Goal: Feedback & Contribution: Leave review/rating

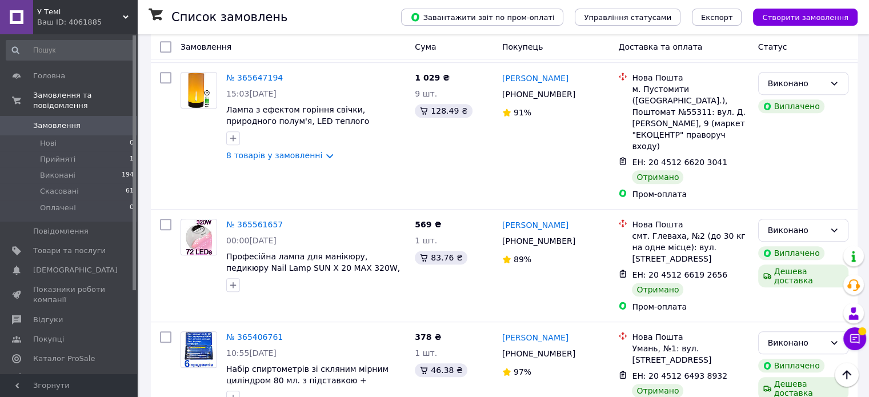
scroll to position [685, 0]
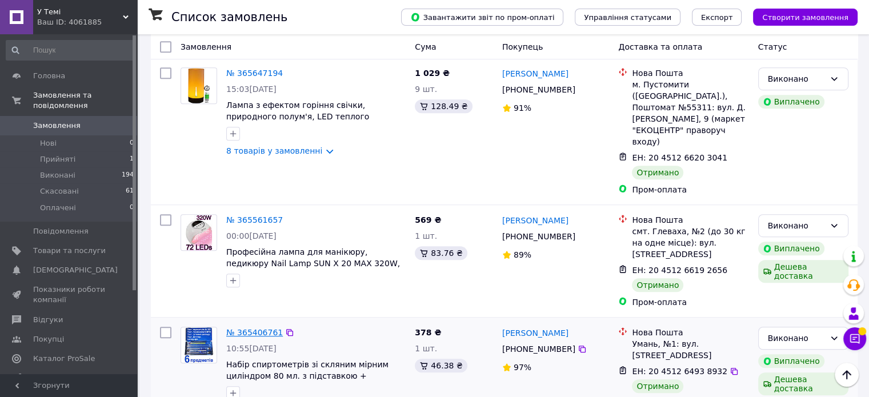
click at [248, 328] on link "№ 365406761" at bounding box center [254, 332] width 57 height 9
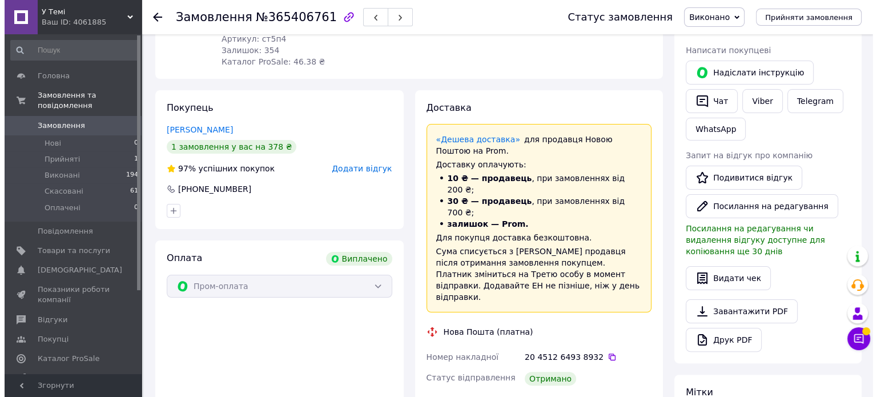
scroll to position [190, 0]
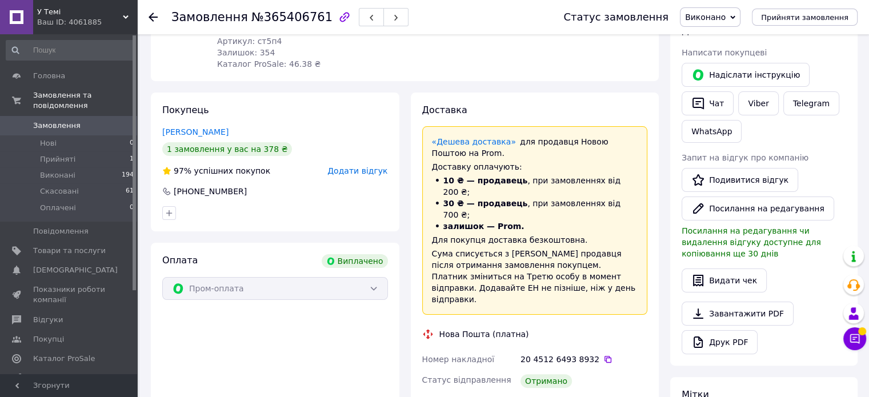
click at [356, 177] on div "Покупець [PERSON_NAME] 1 замовлення у вас на 378 ₴ 97% успішних покупок Додати …" at bounding box center [275, 162] width 248 height 139
click at [356, 171] on span "Додати відгук" at bounding box center [357, 170] width 60 height 9
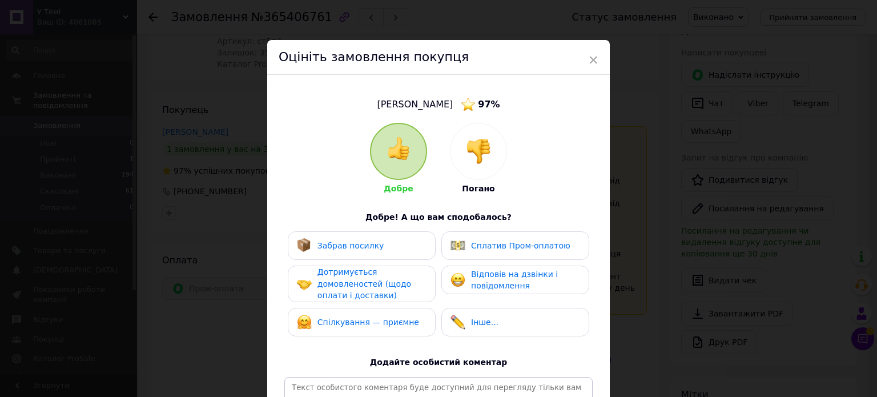
click at [342, 242] on span "Забрав посилку" at bounding box center [351, 245] width 67 height 9
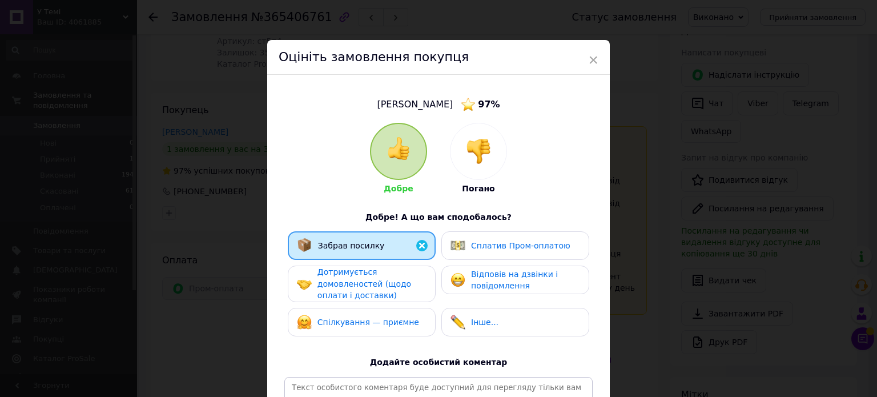
click at [500, 251] on div "Сплатив Пром-оплатою" at bounding box center [520, 246] width 99 height 12
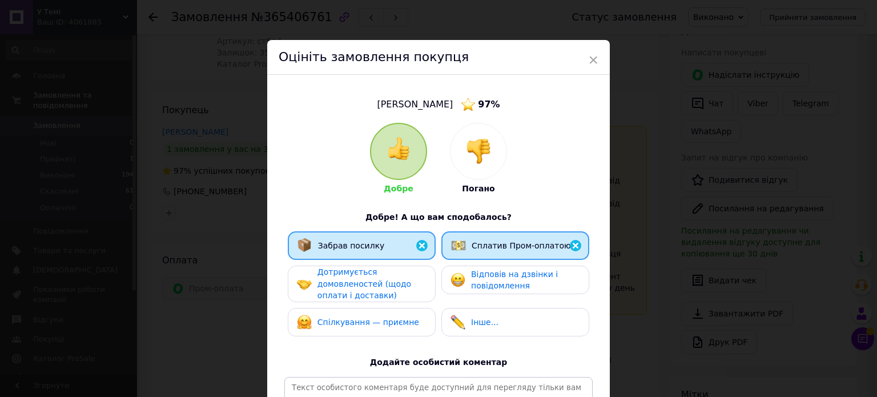
click at [494, 278] on span "Відповів на дзвінки і повідомлення" at bounding box center [514, 280] width 87 height 21
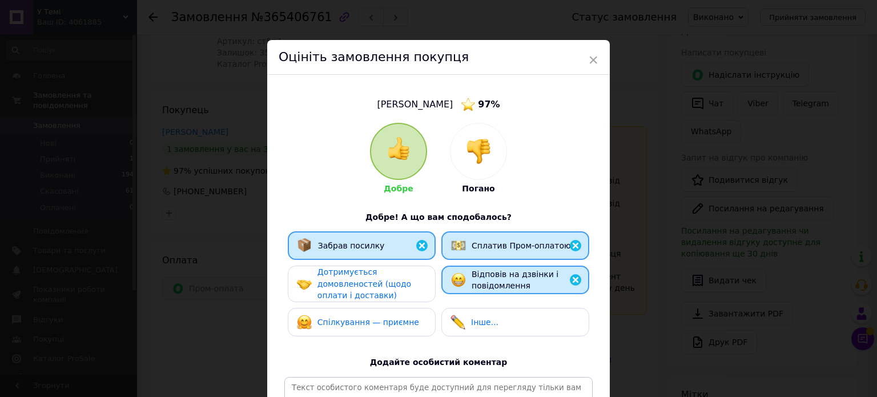
click at [394, 280] on span "Дотримується домовленостей (щодо оплати і доставки)" at bounding box center [365, 283] width 94 height 33
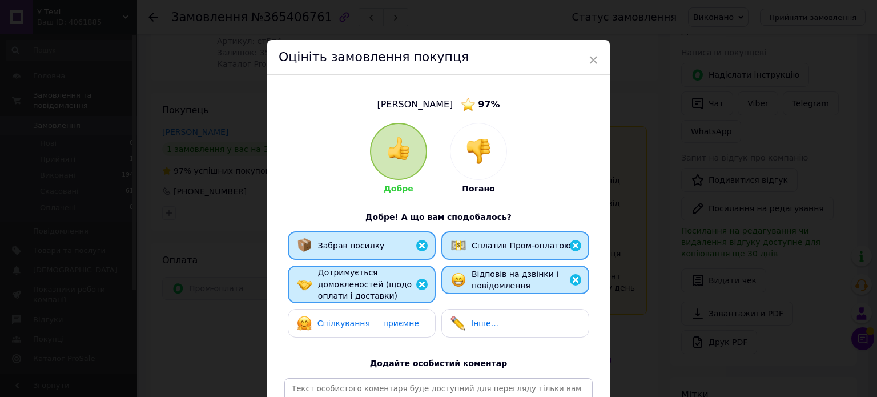
click at [375, 321] on span "Спілкування — приємне" at bounding box center [369, 323] width 102 height 9
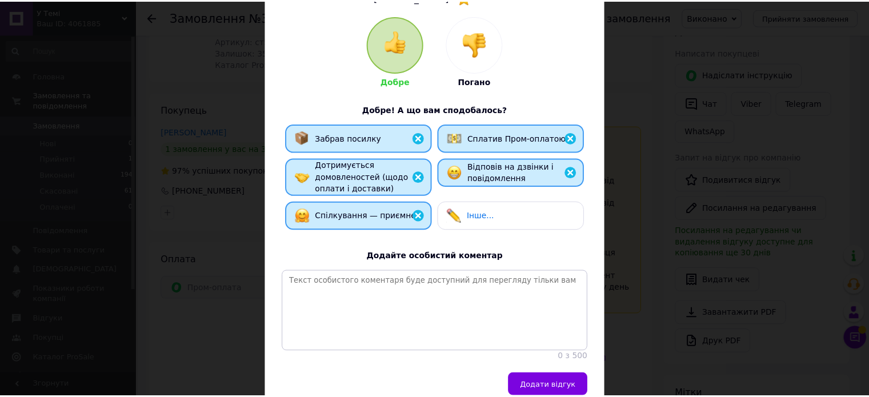
scroll to position [114, 0]
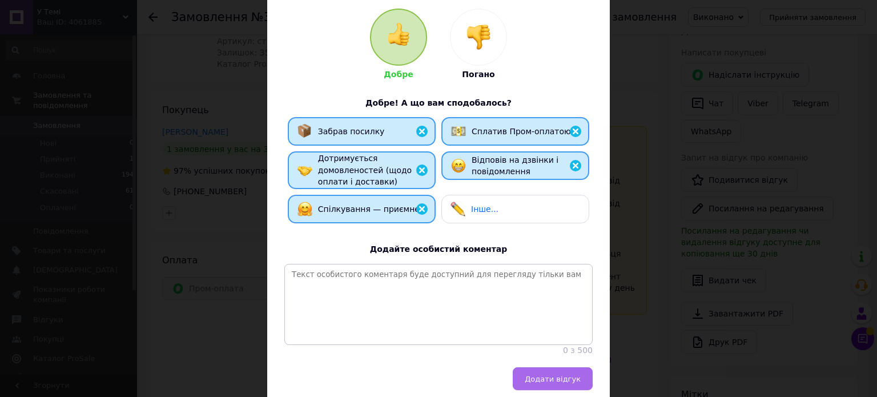
click at [548, 383] on span "Додати відгук" at bounding box center [553, 379] width 56 height 9
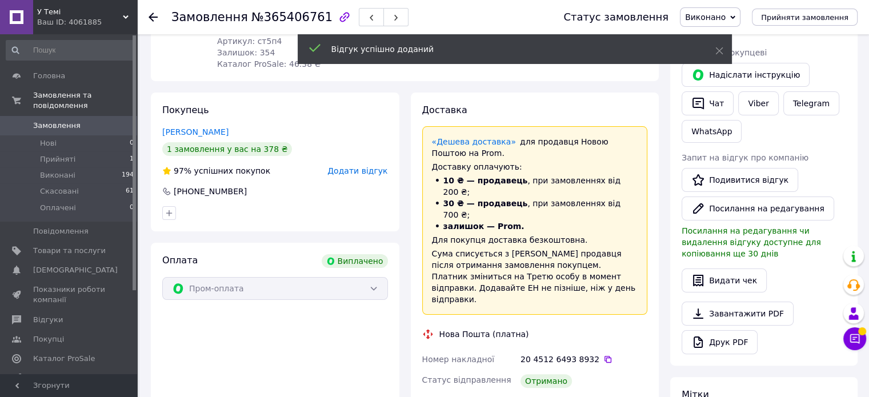
click at [157, 19] on icon at bounding box center [153, 17] width 9 height 9
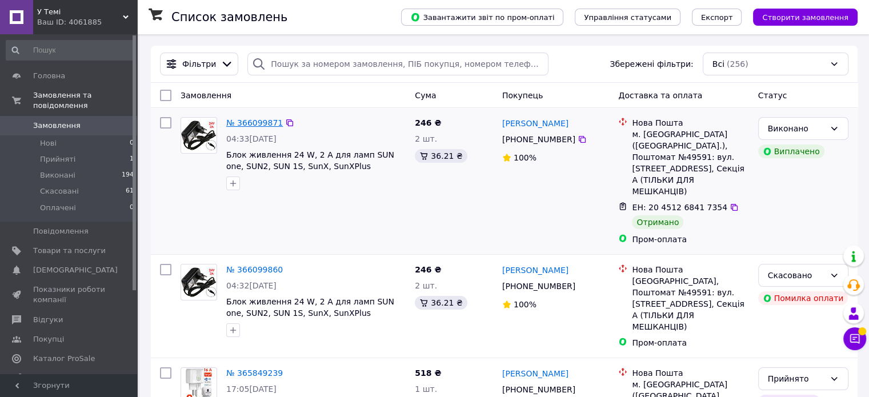
click at [251, 123] on link "№ 366099871" at bounding box center [254, 122] width 57 height 9
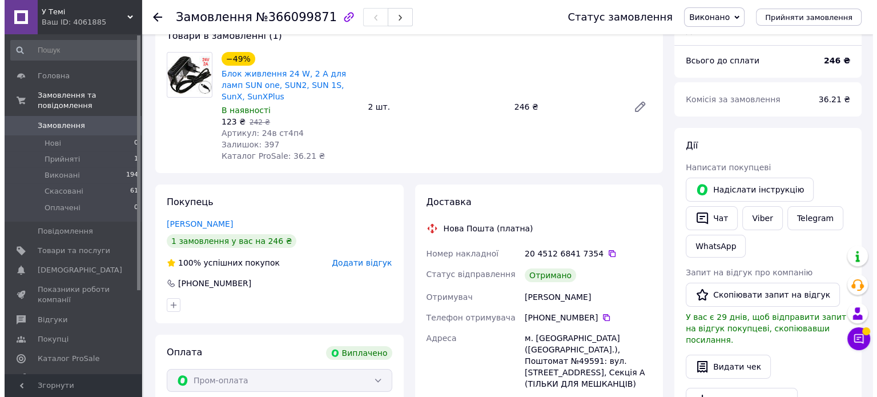
scroll to position [76, 0]
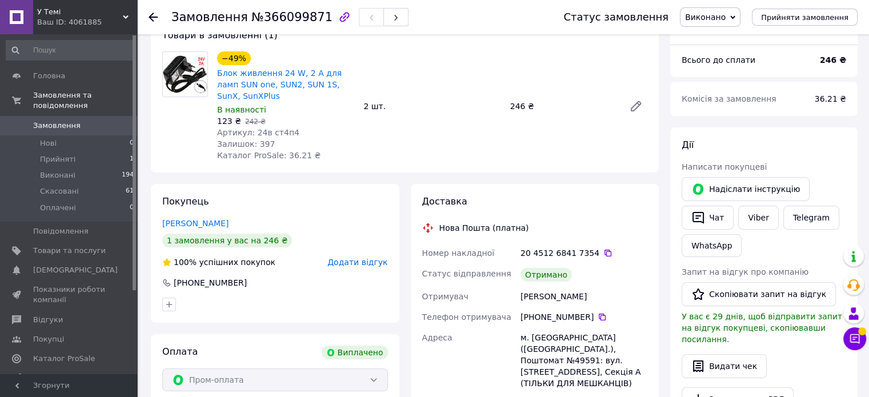
click at [359, 264] on span "Додати відгук" at bounding box center [357, 262] width 60 height 9
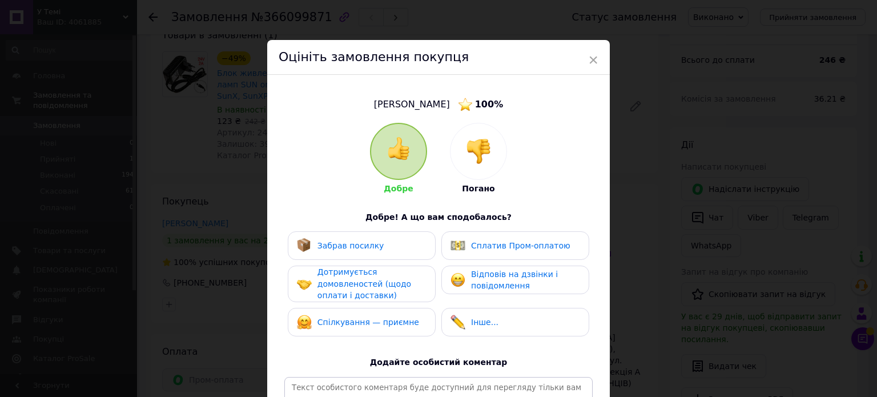
drag, startPoint x: 320, startPoint y: 247, endPoint x: 386, endPoint y: 251, distance: 66.4
click at [320, 247] on span "Забрав посилку" at bounding box center [351, 245] width 67 height 9
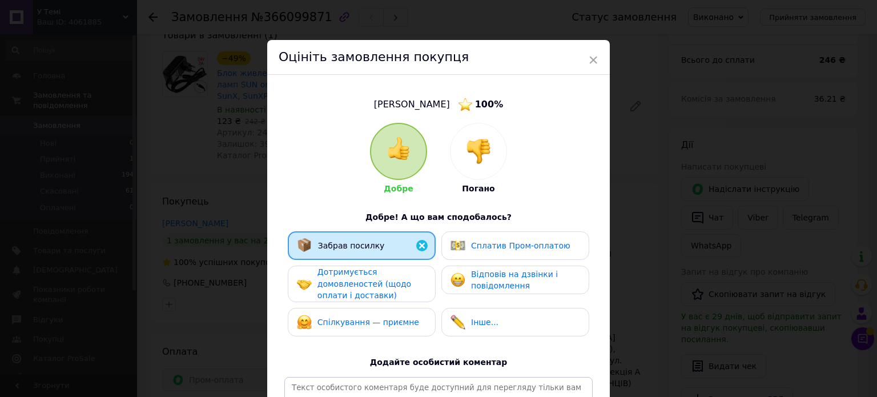
click at [459, 246] on img at bounding box center [458, 245] width 15 height 15
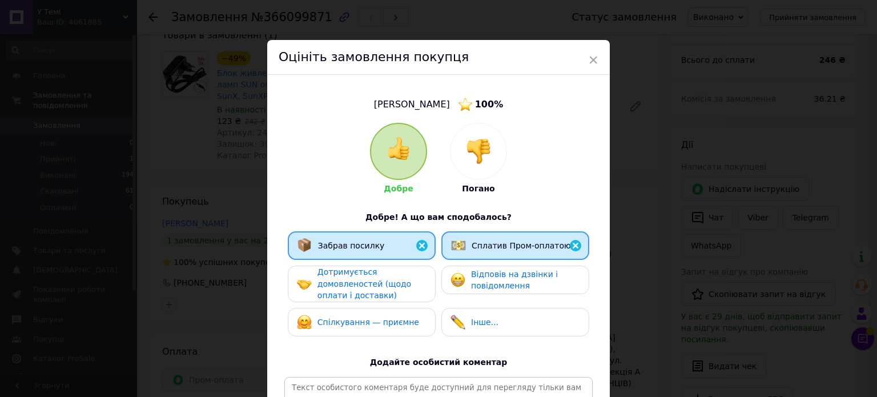
click at [498, 285] on span "Відповів на дзвінки і повідомлення" at bounding box center [514, 280] width 87 height 21
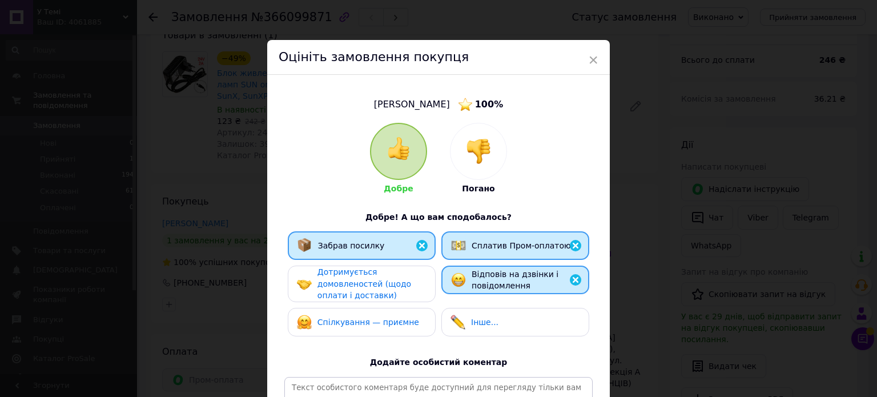
click at [388, 286] on span "Дотримується домовленостей (щодо оплати і доставки)" at bounding box center [365, 283] width 94 height 33
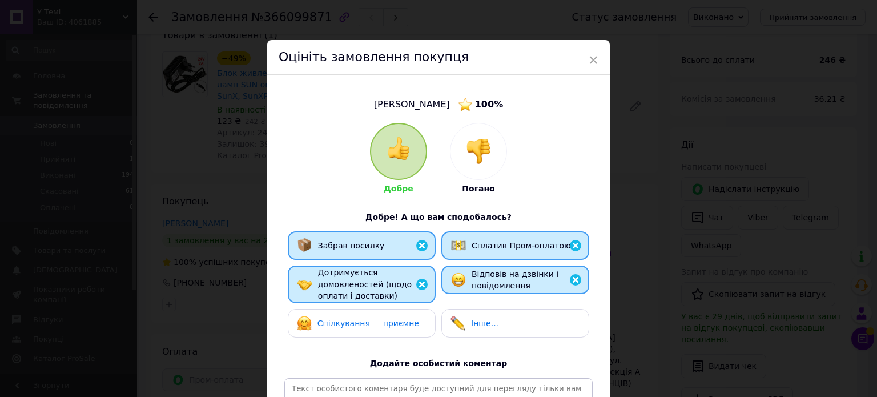
click at [384, 320] on span "Спілкування — приємне" at bounding box center [369, 323] width 102 height 9
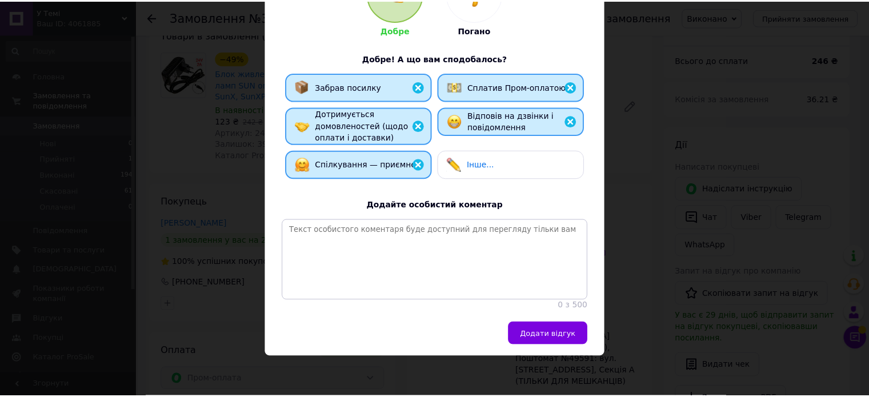
scroll to position [169, 0]
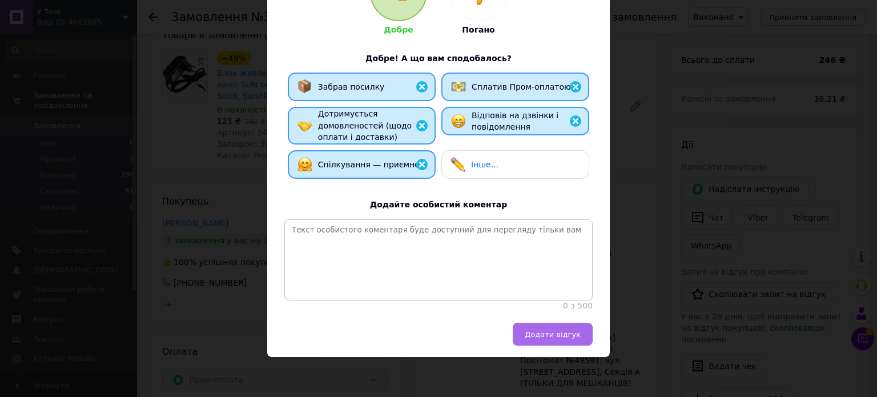
click at [546, 331] on span "Додати відгук" at bounding box center [553, 334] width 56 height 9
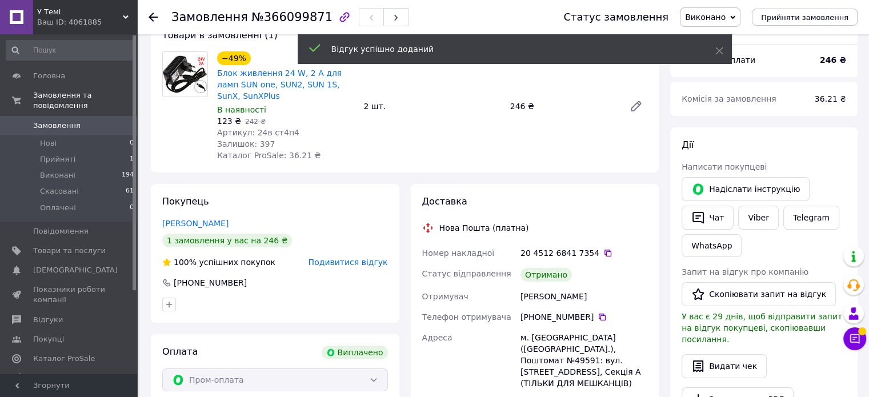
click at [150, 11] on div at bounding box center [153, 16] width 9 height 11
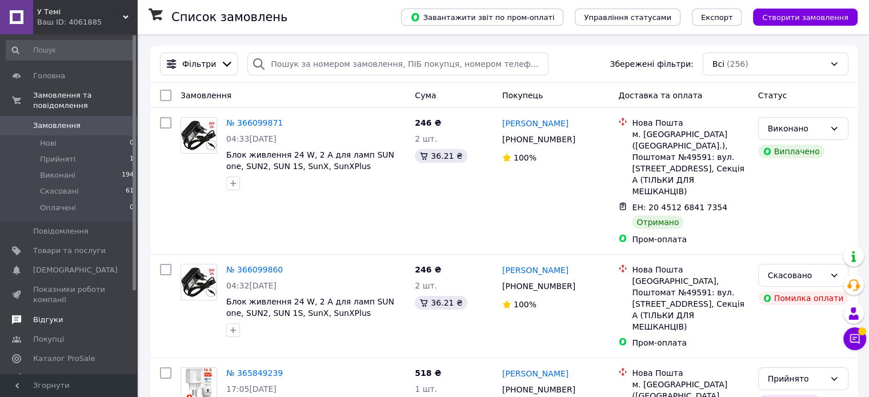
click at [46, 315] on span "Відгуки" at bounding box center [48, 320] width 30 height 10
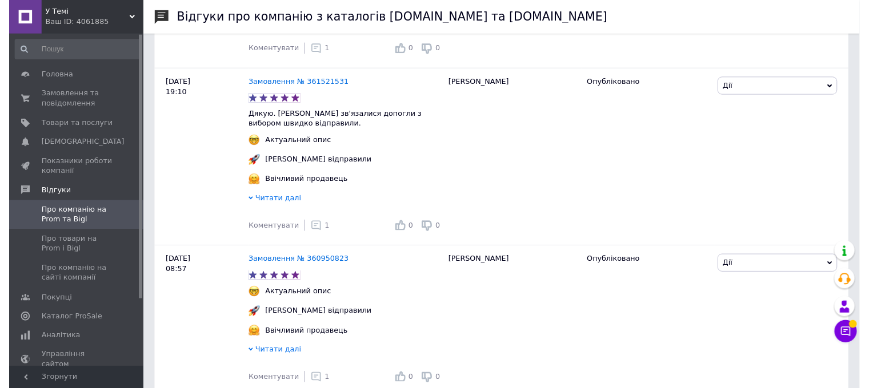
scroll to position [952, 0]
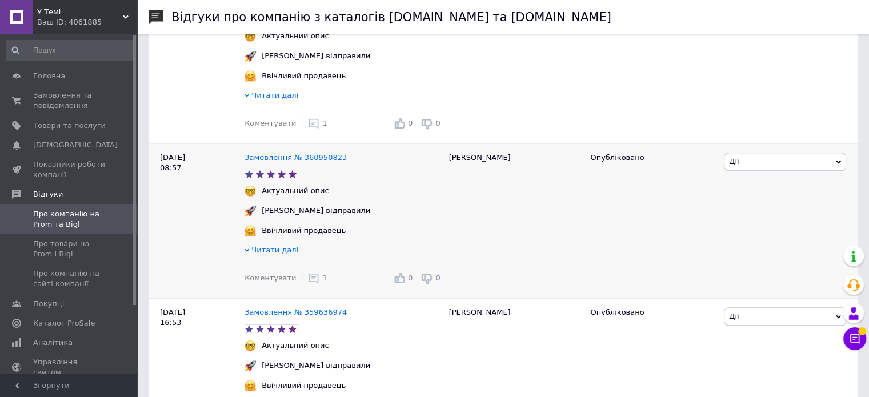
click at [309, 283] on icon at bounding box center [313, 277] width 11 height 11
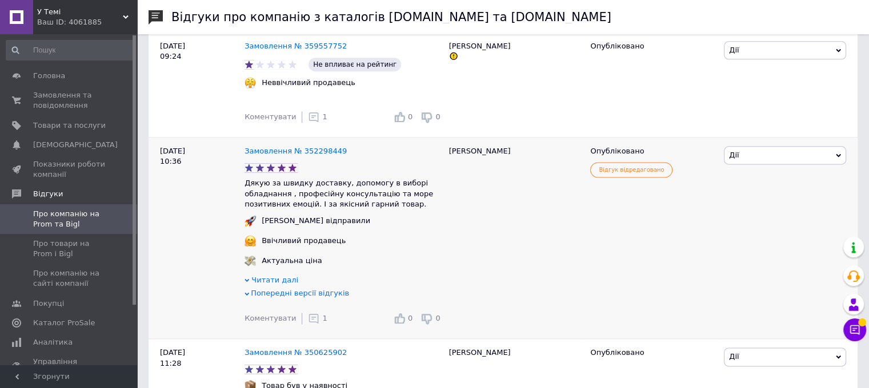
scroll to position [1485, 0]
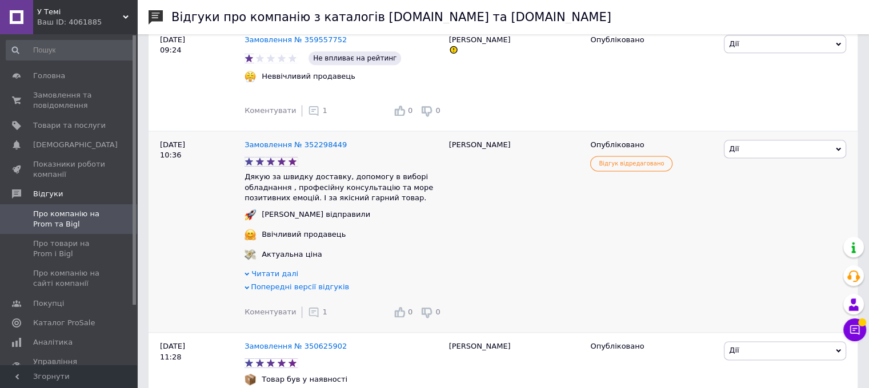
click at [308, 318] on icon at bounding box center [313, 312] width 11 height 11
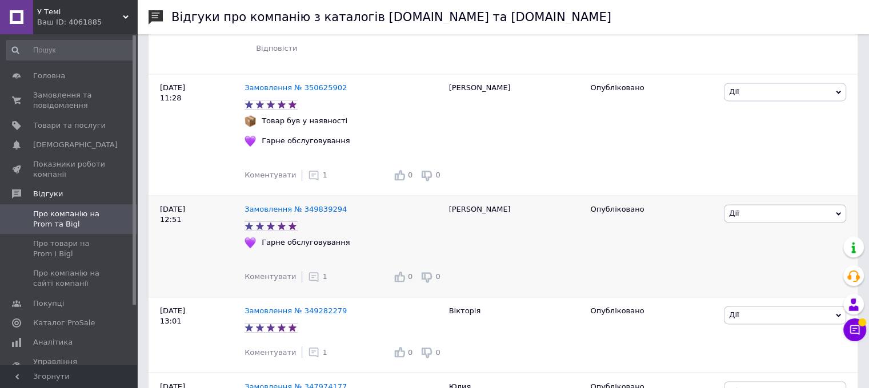
scroll to position [1866, 0]
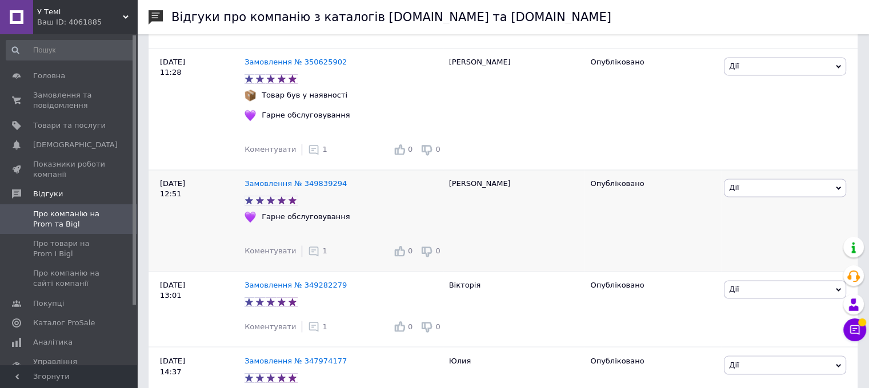
click at [308, 257] on icon at bounding box center [313, 251] width 11 height 11
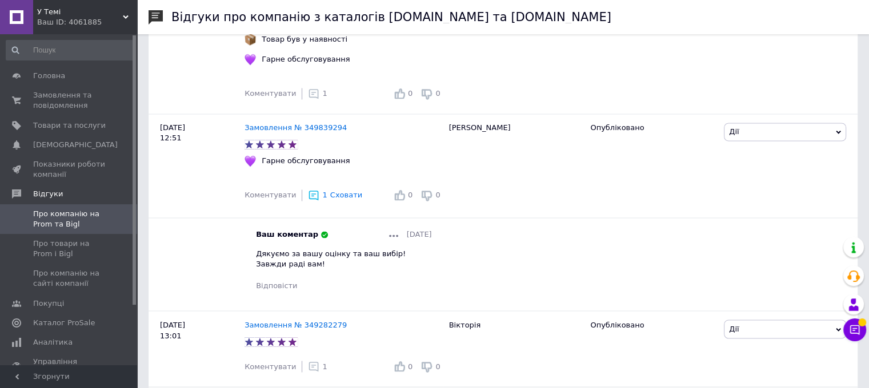
scroll to position [2132, 0]
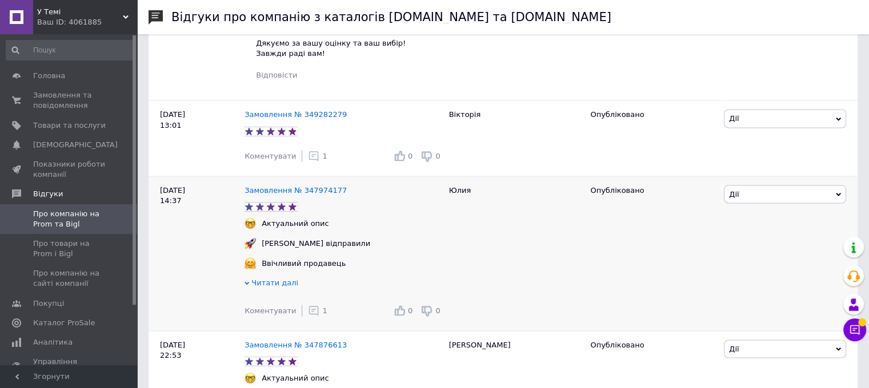
click at [310, 316] on use at bounding box center [314, 311] width 10 height 10
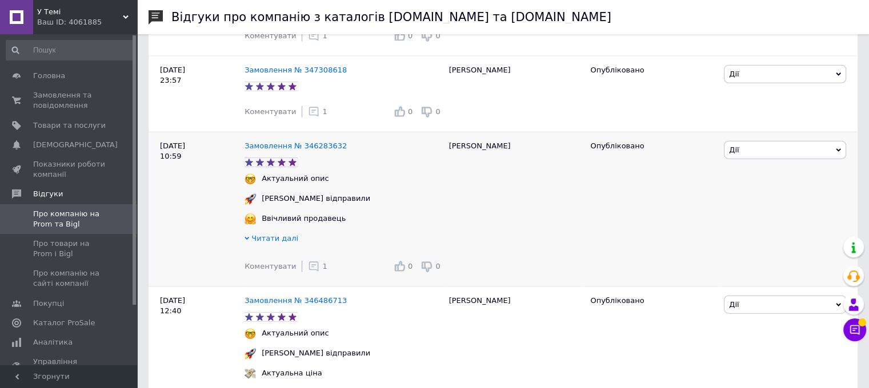
scroll to position [2665, 0]
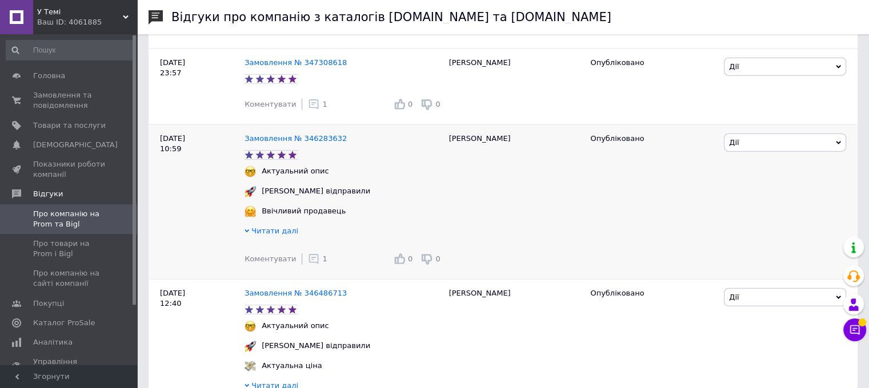
click at [308, 265] on icon at bounding box center [313, 259] width 11 height 11
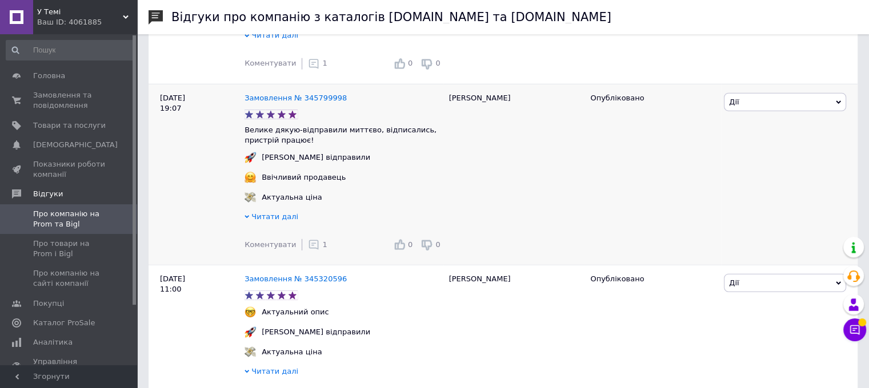
scroll to position [3122, 0]
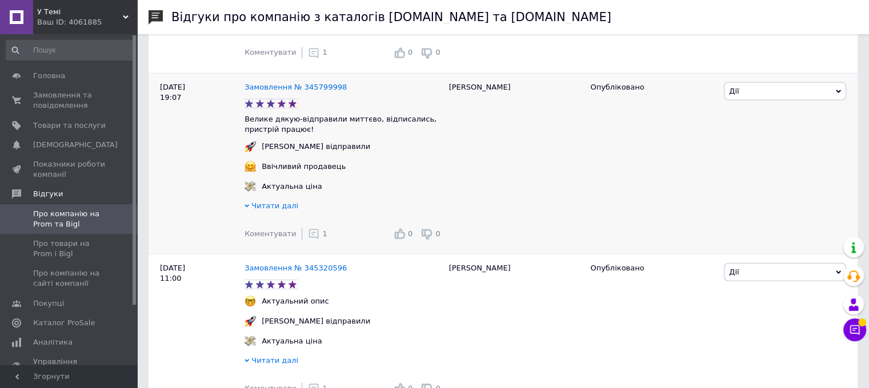
click at [308, 240] on icon at bounding box center [313, 233] width 11 height 11
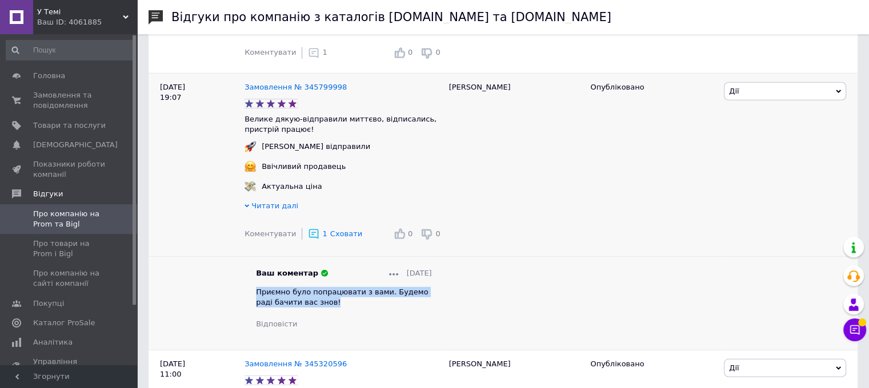
drag, startPoint x: 256, startPoint y: 313, endPoint x: 316, endPoint y: 330, distance: 61.7
click at [316, 308] on div "Приємно було попрацювати з вами. Будемо раді бачити вас знов!" at bounding box center [344, 297] width 176 height 21
copy span "Приємно було попрацювати з вами. Будемо раді бачити вас знов!"
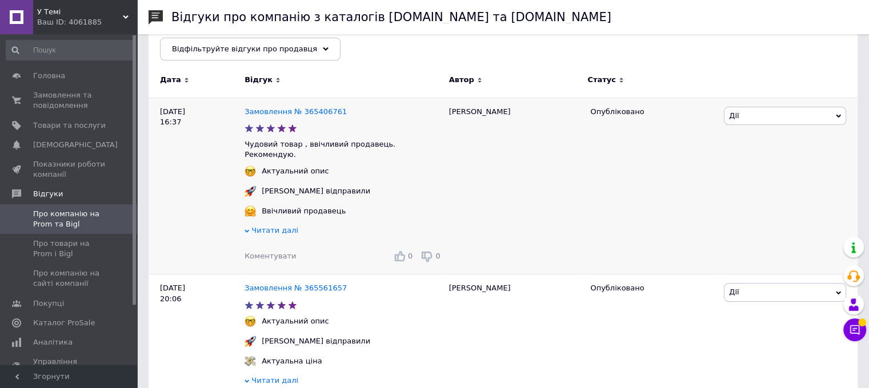
scroll to position [152, 0]
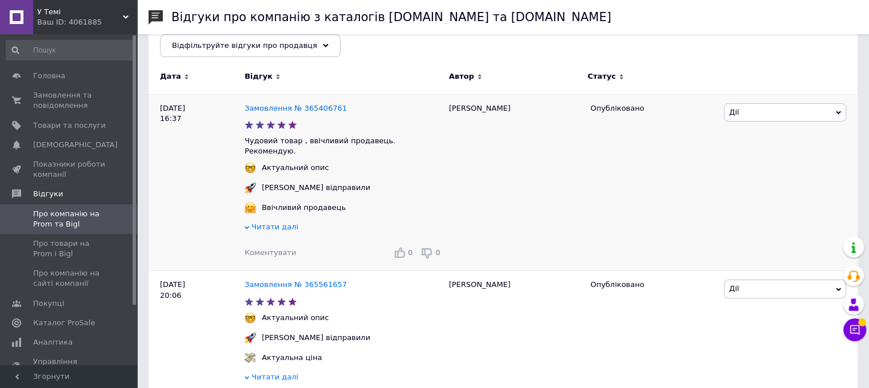
click at [284, 248] on span "Коментувати" at bounding box center [269, 252] width 51 height 9
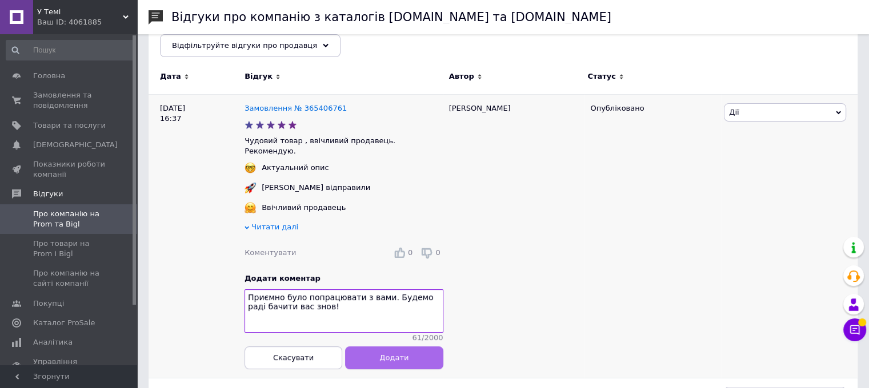
type textarea "Приємно було попрацювати з вами. Будемо раді бачити вас знов!"
click at [375, 356] on button "Додати" at bounding box center [394, 358] width 98 height 23
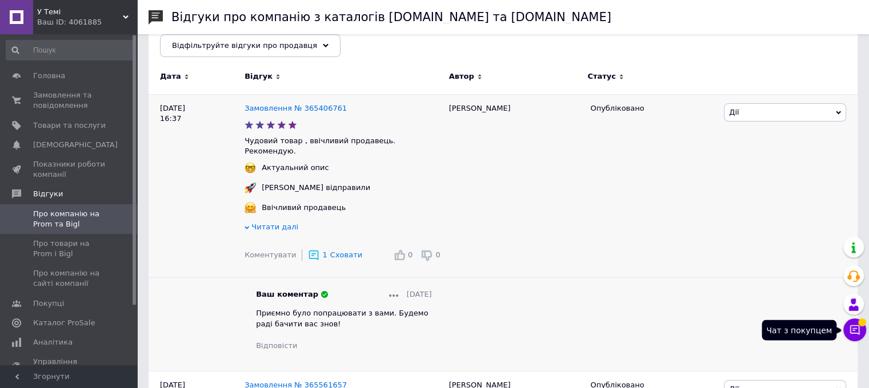
click at [855, 332] on icon at bounding box center [854, 329] width 11 height 11
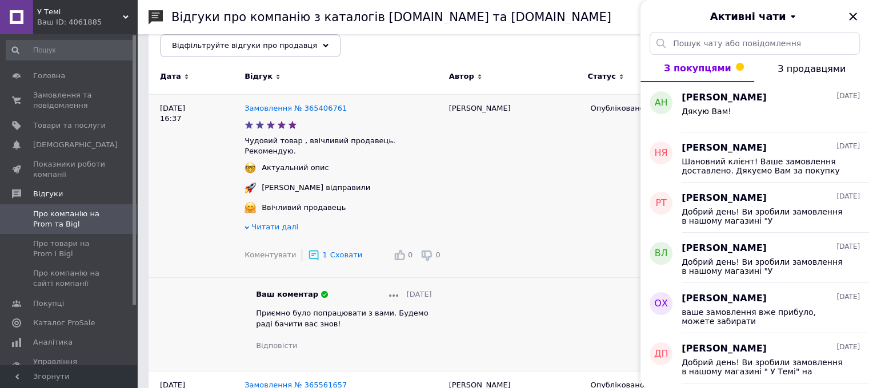
click at [786, 63] on span "З продавцями" at bounding box center [811, 68] width 68 height 11
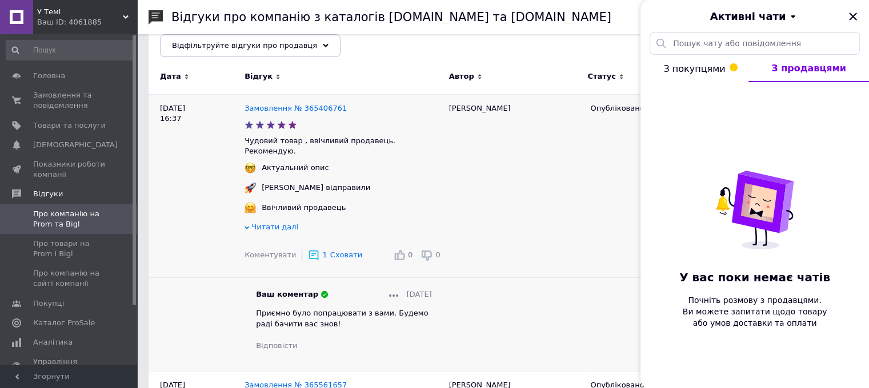
click at [697, 65] on span "З покупцями" at bounding box center [694, 68] width 62 height 11
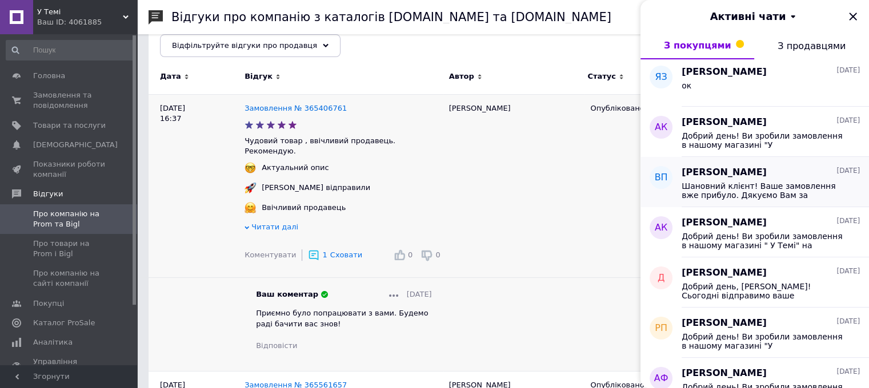
scroll to position [0, 0]
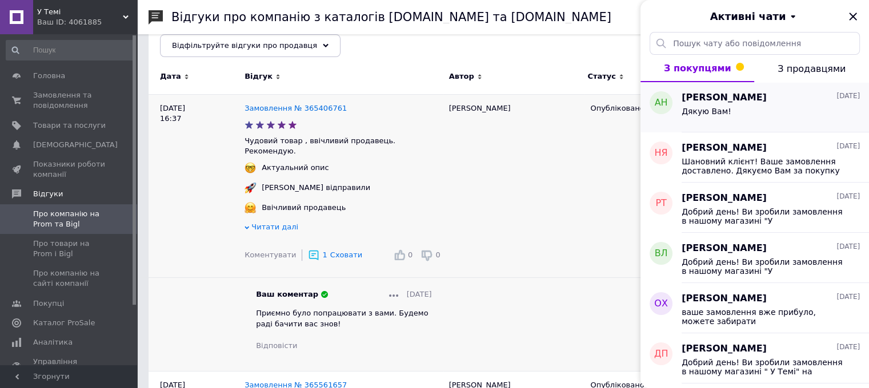
click at [716, 116] on div "Дякую Вам!" at bounding box center [706, 115] width 50 height 16
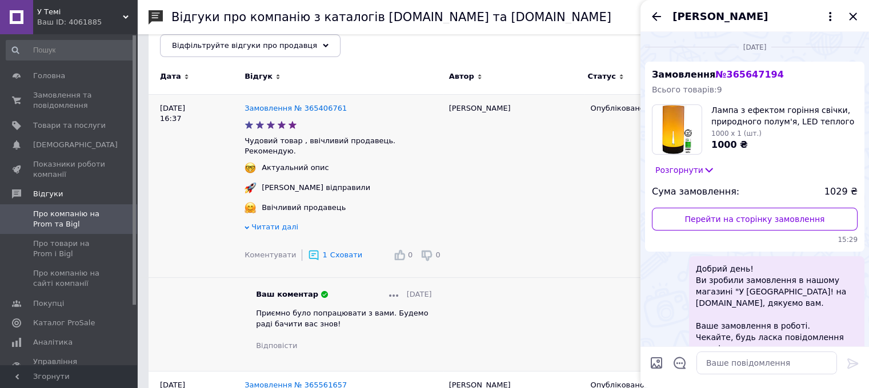
scroll to position [1335, 0]
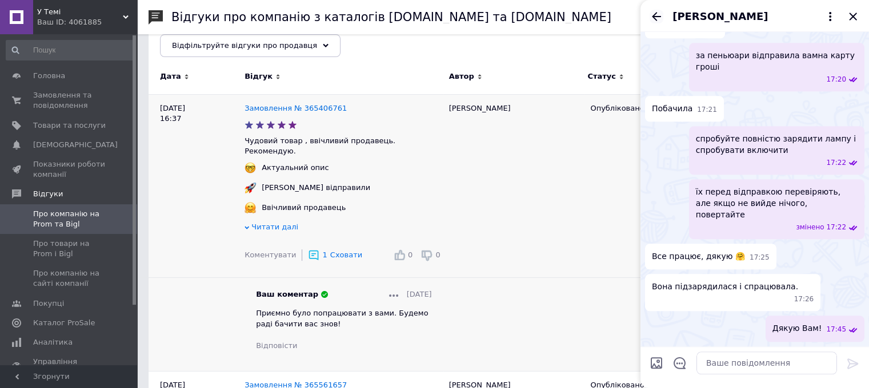
click at [658, 15] on icon "Назад" at bounding box center [657, 17] width 14 height 14
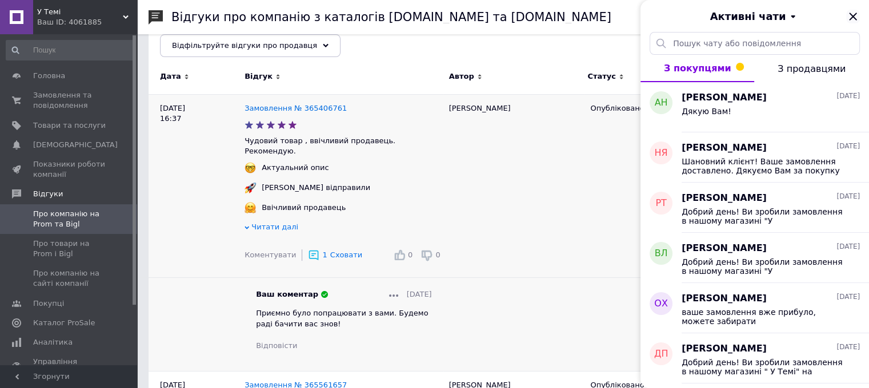
click at [852, 17] on icon "Закрити" at bounding box center [852, 16] width 7 height 7
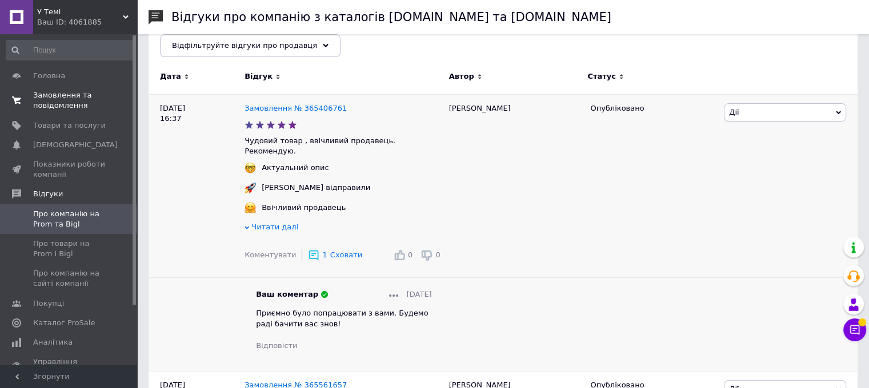
click at [54, 96] on span "Замовлення та повідомлення" at bounding box center [69, 100] width 73 height 21
